Goal: Book appointment/travel/reservation

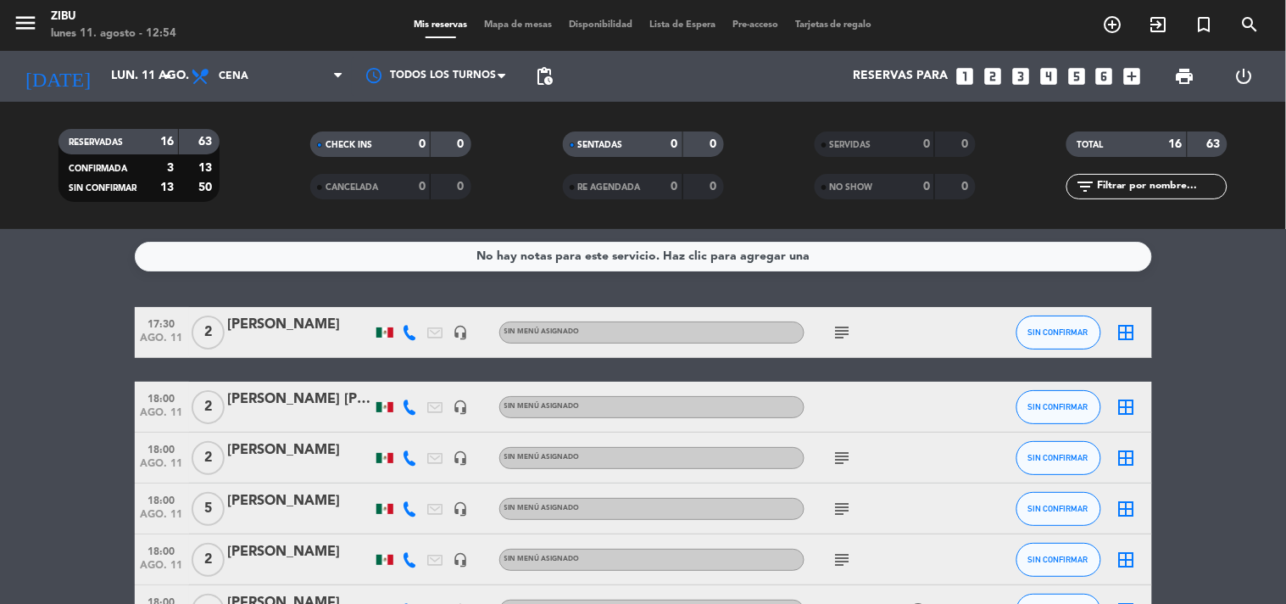
click at [1075, 73] on icon "looks_5" at bounding box center [1077, 76] width 22 height 22
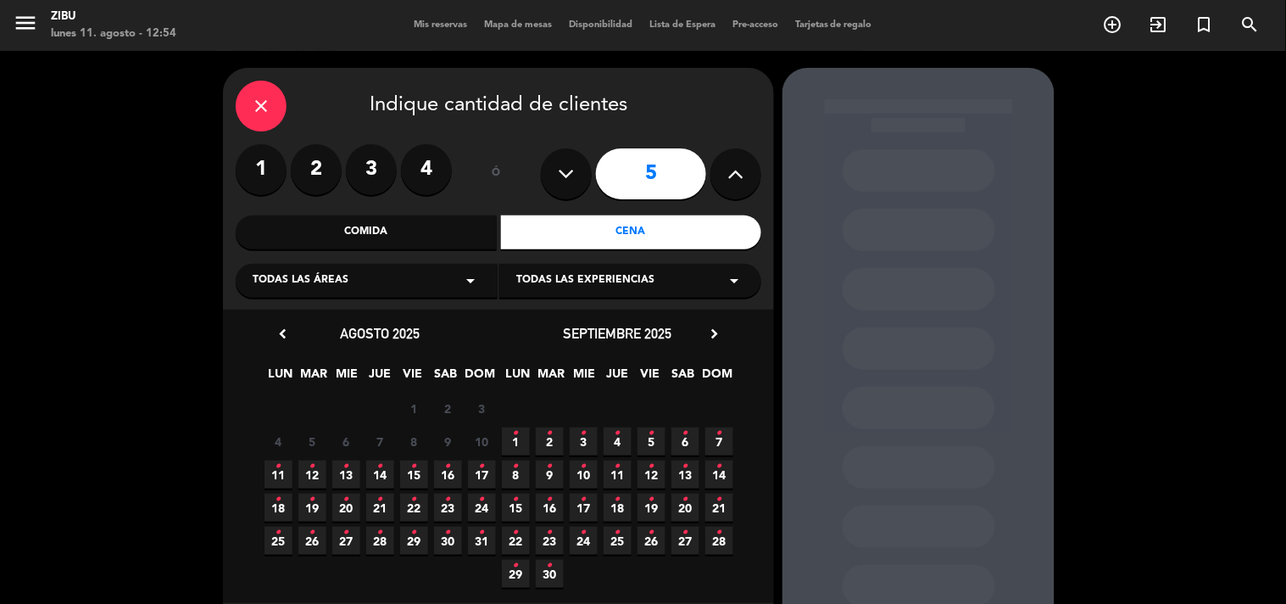
click at [286, 466] on span "11 •" at bounding box center [279, 474] width 28 height 28
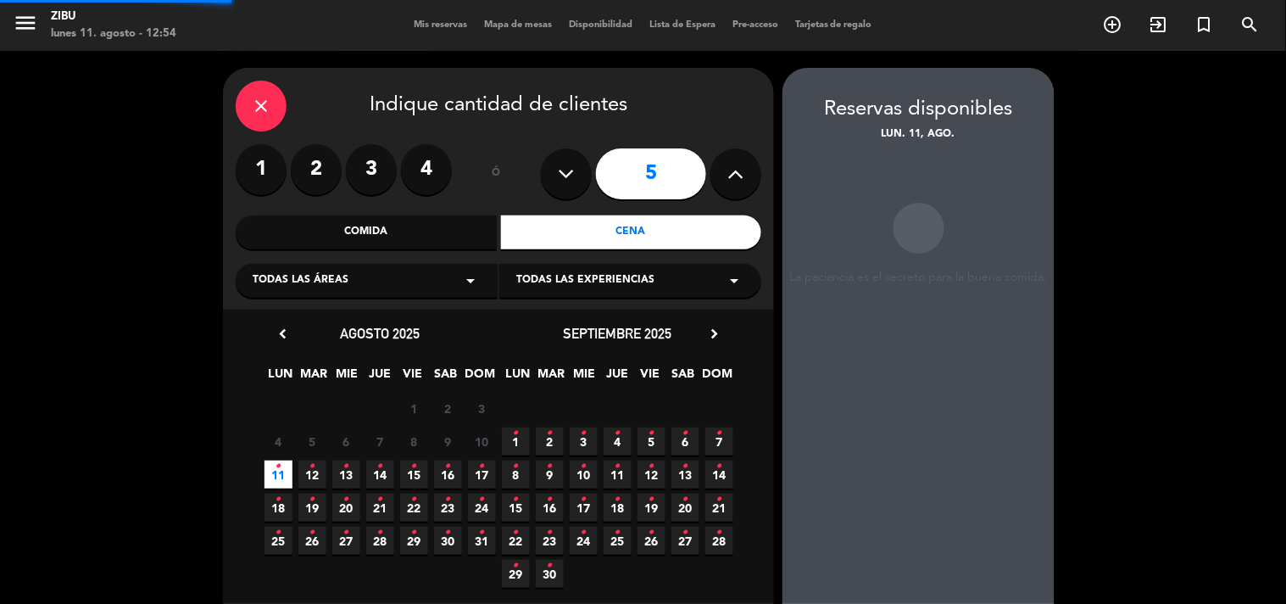
scroll to position [68, 0]
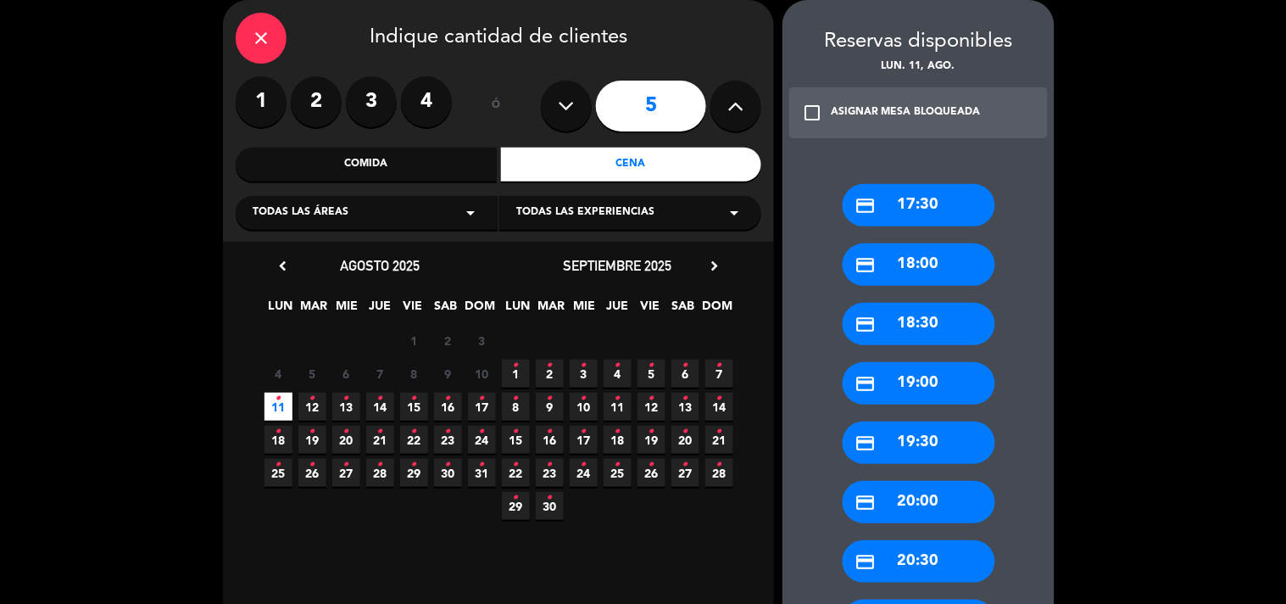
click at [893, 264] on div "credit_card 18:00" at bounding box center [919, 264] width 153 height 42
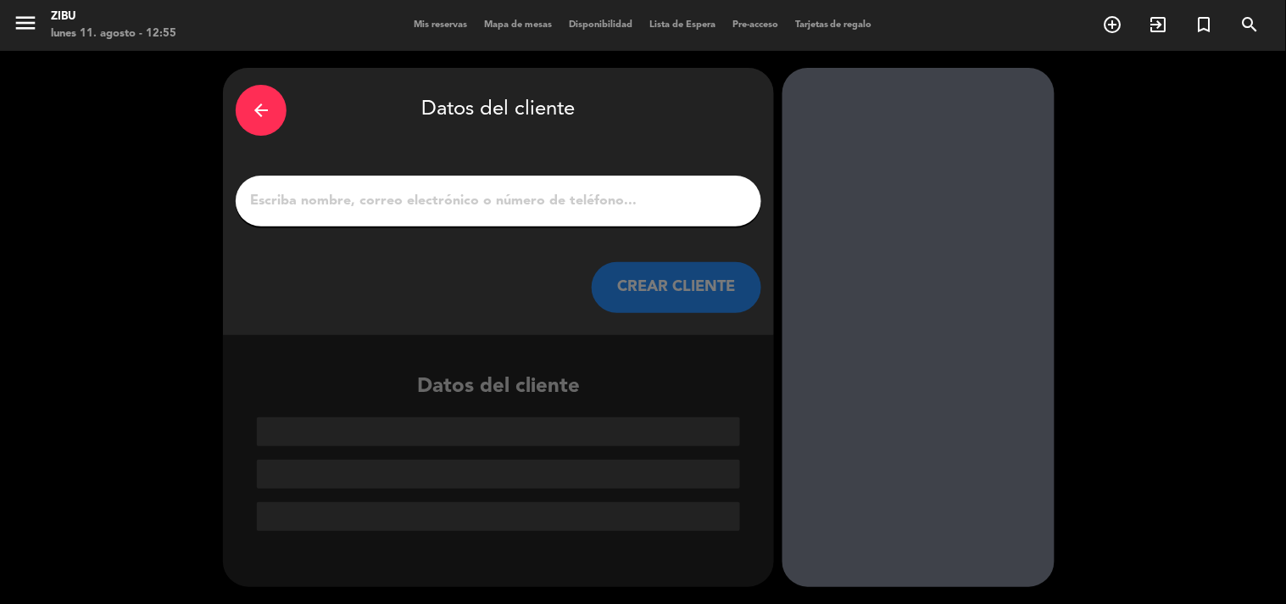
scroll to position [0, 0]
click at [622, 226] on div "arrow_back Datos del cliente CREAR CLIENTE" at bounding box center [498, 201] width 551 height 267
click at [628, 215] on div at bounding box center [499, 201] width 526 height 51
click at [643, 210] on input "1" at bounding box center [498, 201] width 500 height 24
paste input "[PERSON_NAME]"
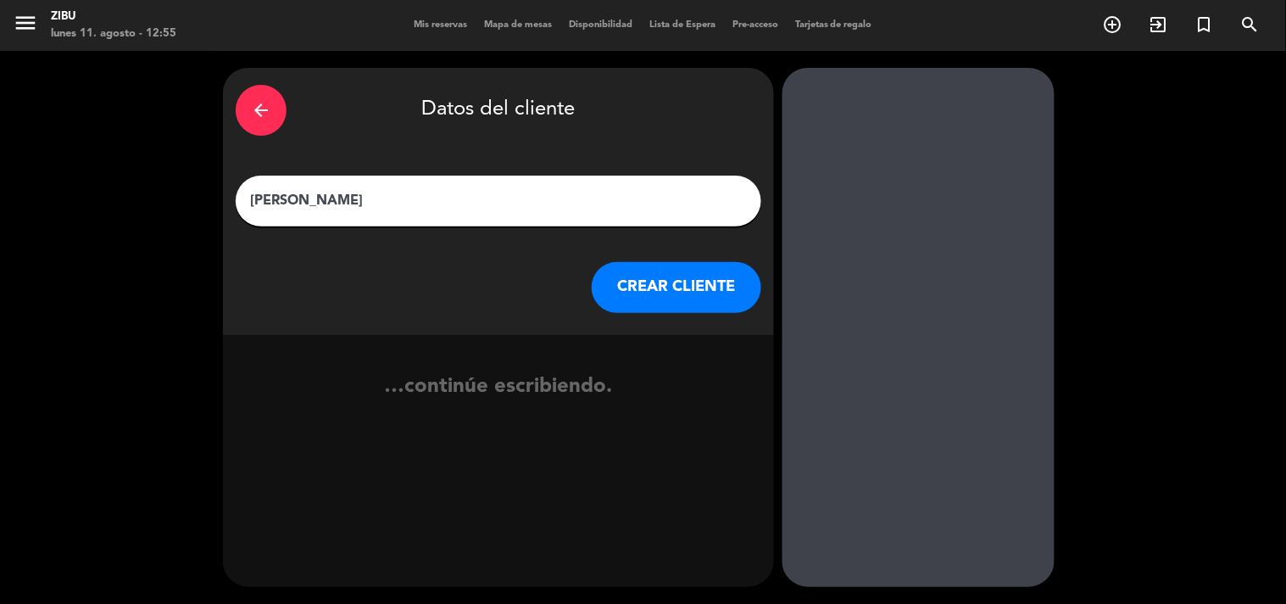
type input "[PERSON_NAME]"
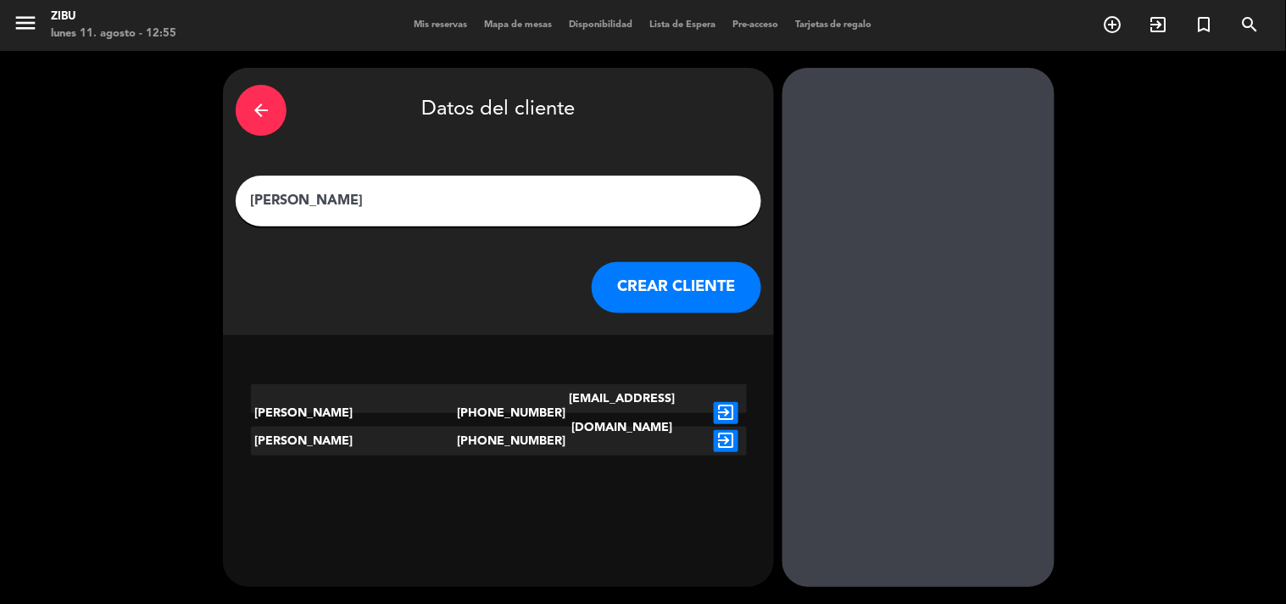
click at [688, 291] on button "CREAR CLIENTE" at bounding box center [677, 287] width 170 height 51
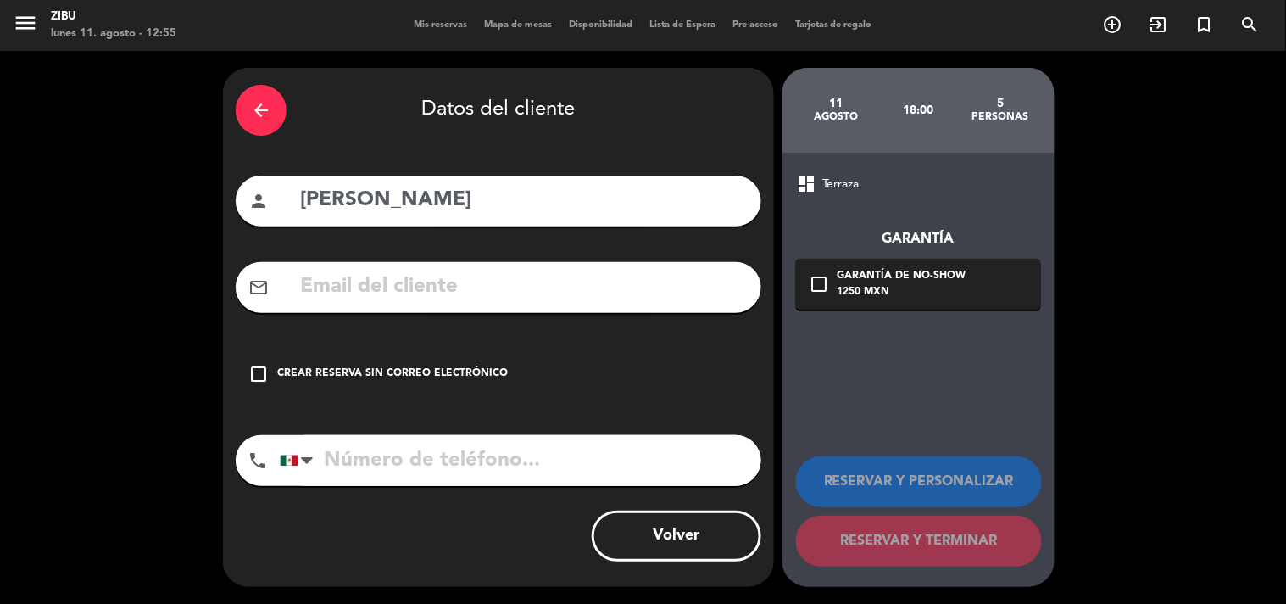
click at [502, 439] on input "tel" at bounding box center [521, 460] width 482 height 51
paste input "221 190 1666"
type input "221 190 1666"
click at [395, 354] on div "check_box_outline_blank Crear reserva sin correo electrónico" at bounding box center [499, 374] width 526 height 51
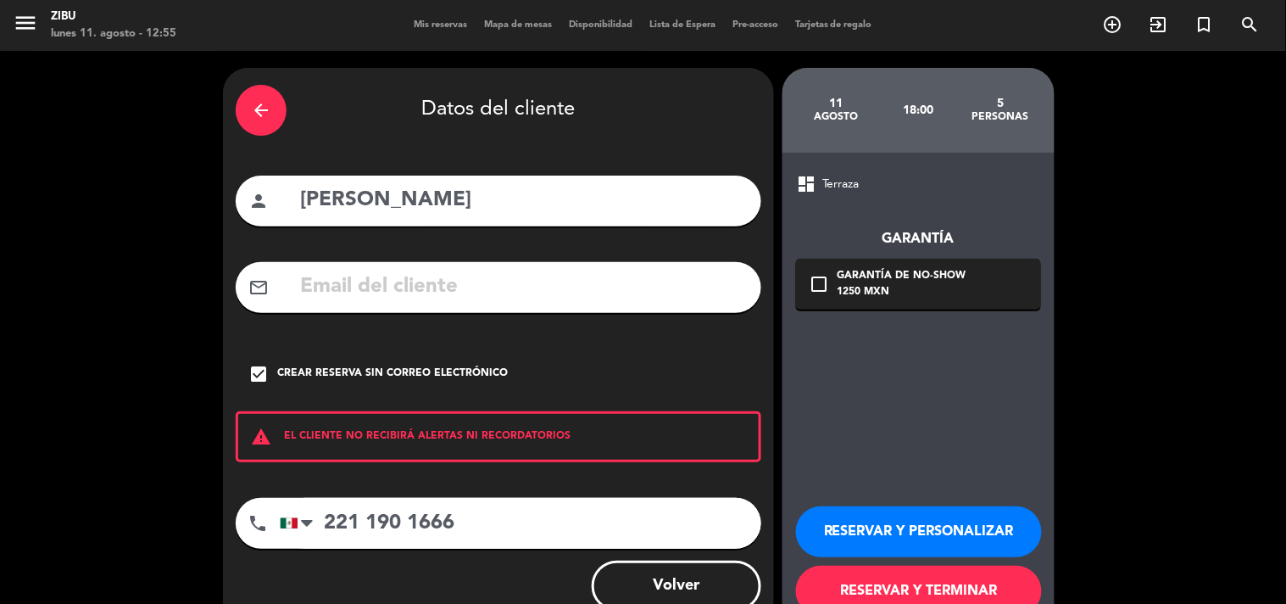
click at [952, 523] on button "RESERVAR Y PERSONALIZAR" at bounding box center [919, 531] width 246 height 51
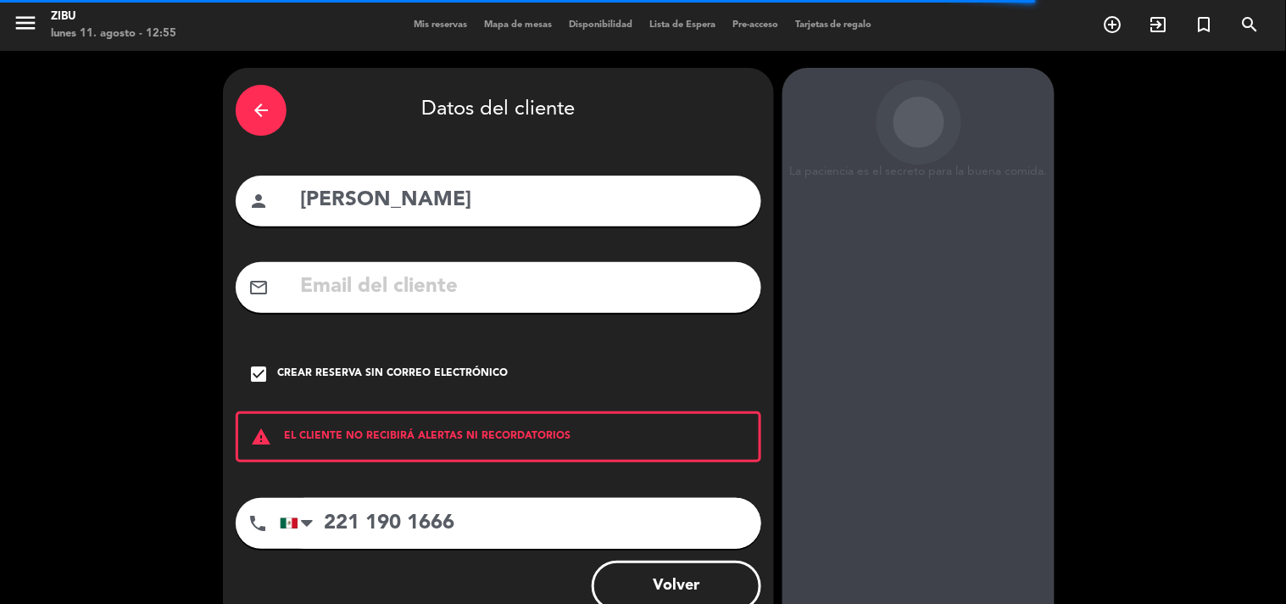
scroll to position [68, 0]
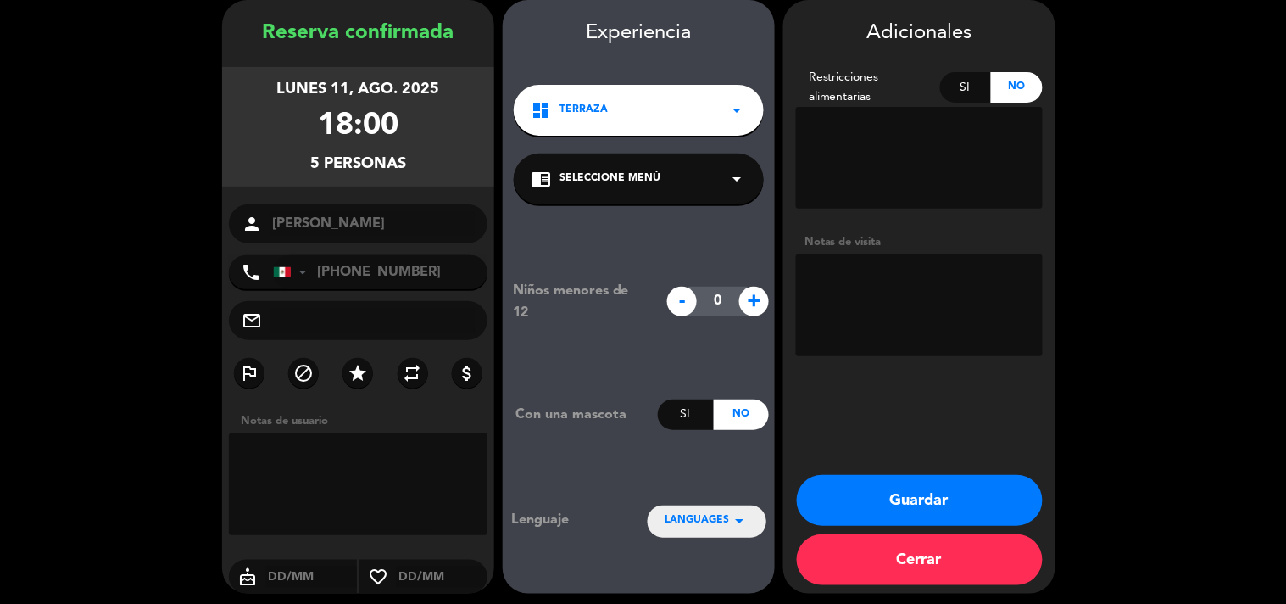
click at [868, 513] on button "Guardar" at bounding box center [920, 500] width 246 height 51
